Goal: Download file/media

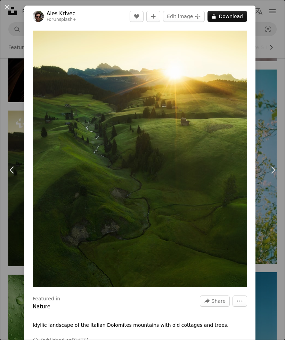
scroll to position [16161, 0]
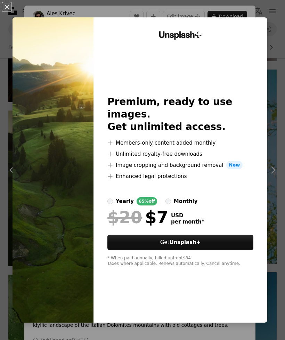
click at [7, 10] on button "An X shape" at bounding box center [7, 7] width 8 height 8
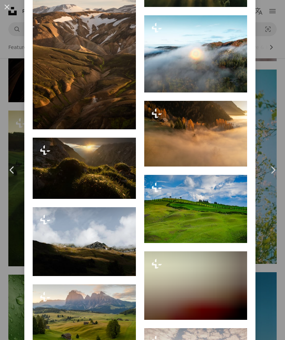
scroll to position [2145, 0]
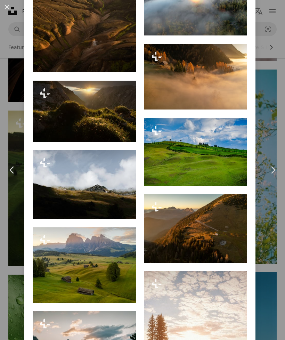
click at [263, 262] on div "An X shape Chevron left Chevron right Ales Krivec For Unsplash+ A heart A plus …" at bounding box center [142, 170] width 285 height 340
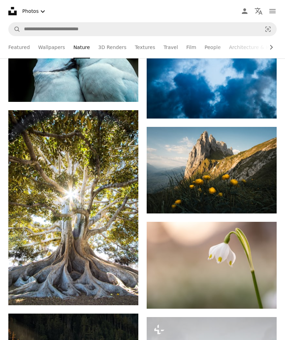
scroll to position [22529, 0]
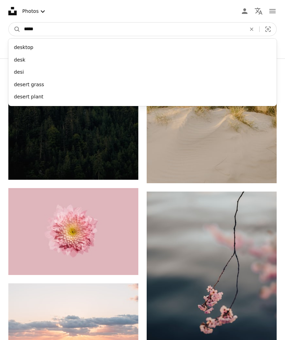
type input "******"
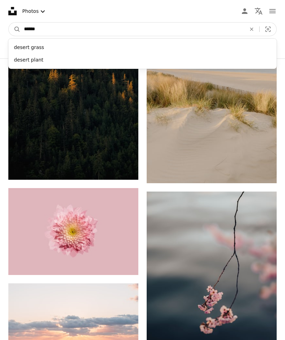
click at [15, 29] on button "A magnifying glass" at bounding box center [15, 29] width 12 height 13
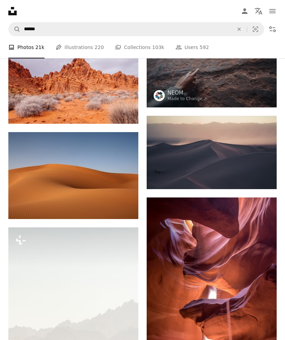
scroll to position [2425, 0]
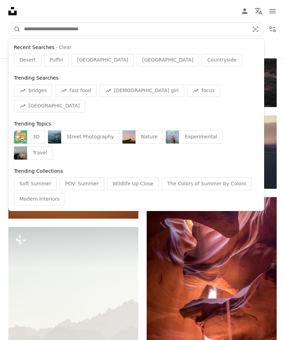
type input "*********"
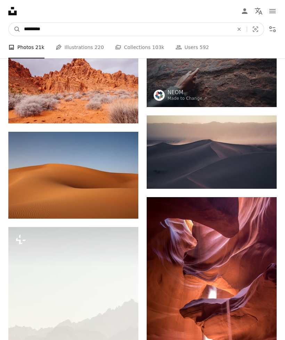
click at [15, 29] on button "A magnifying glass" at bounding box center [15, 29] width 12 height 13
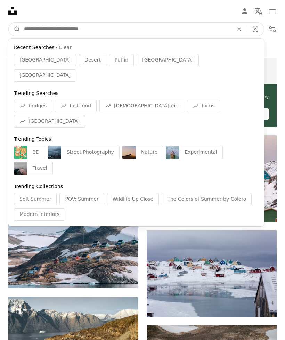
scroll to position [238, 0]
type input "**********"
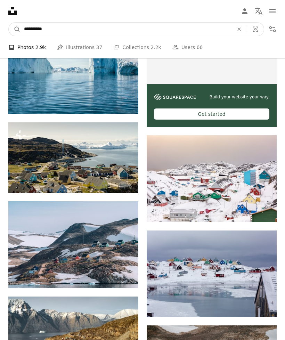
click at [15, 29] on button "A magnifying glass" at bounding box center [15, 29] width 12 height 13
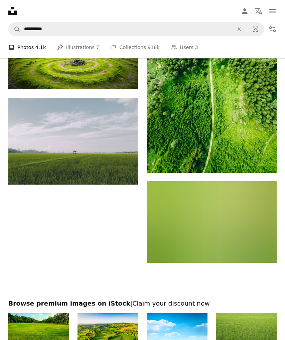
scroll to position [1314, 0]
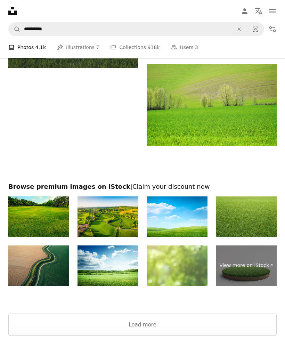
click at [162, 331] on button "Load more" at bounding box center [142, 325] width 269 height 22
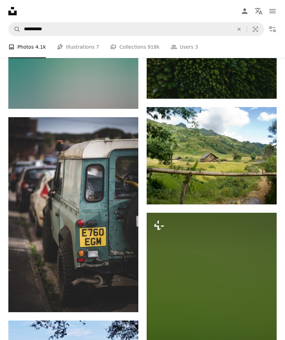
scroll to position [7469, 0]
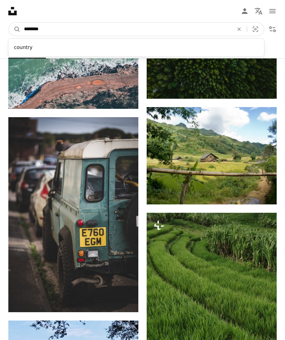
type input "**********"
click at [15, 29] on button "A magnifying glass" at bounding box center [15, 29] width 12 height 13
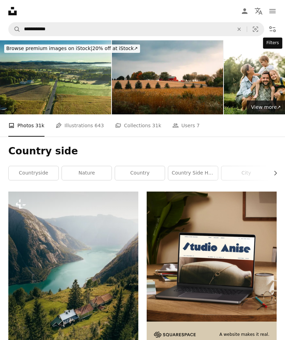
click at [272, 30] on icon "Filters" at bounding box center [273, 29] width 8 height 8
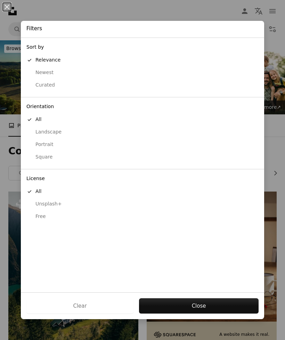
click at [52, 130] on div "Landscape" at bounding box center [142, 132] width 232 height 7
click at [56, 146] on button "Portrait" at bounding box center [143, 144] width 244 height 13
click at [205, 314] on button "Apply" at bounding box center [199, 305] width 120 height 15
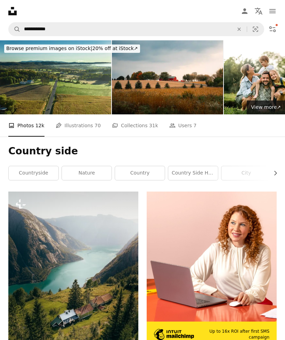
click at [273, 27] on icon "Filters" at bounding box center [273, 29] width 8 height 8
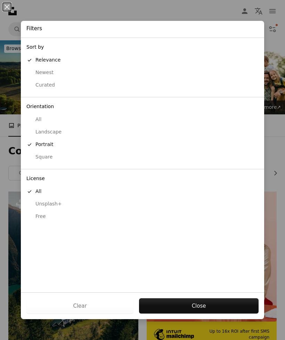
click at [57, 213] on div "Free" at bounding box center [142, 216] width 232 height 7
click at [200, 314] on button "Apply" at bounding box center [199, 305] width 120 height 15
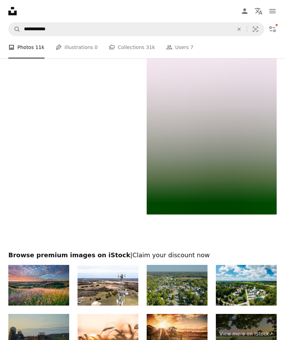
scroll to position [2291, 0]
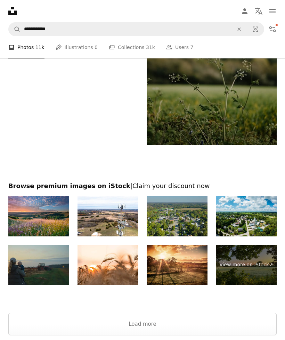
click at [195, 331] on button "Load more" at bounding box center [142, 324] width 269 height 22
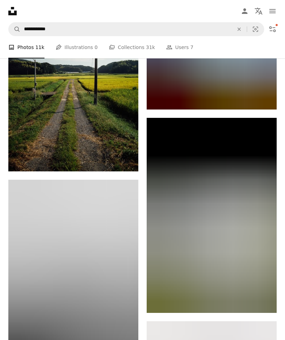
scroll to position [7148, 0]
